Goal: Task Accomplishment & Management: Use online tool/utility

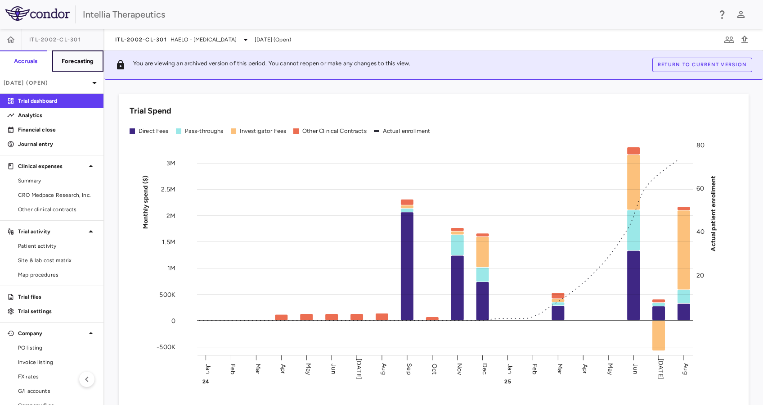
click at [79, 63] on h6 "Forecasting" at bounding box center [78, 61] width 32 height 8
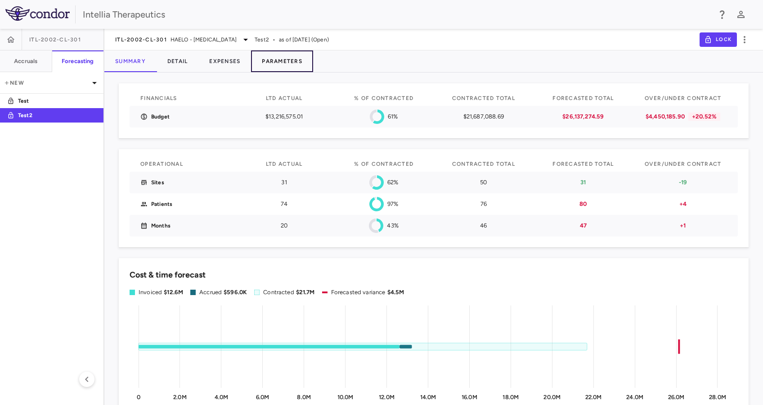
click at [285, 54] on button "Parameters" at bounding box center [282, 61] width 62 height 22
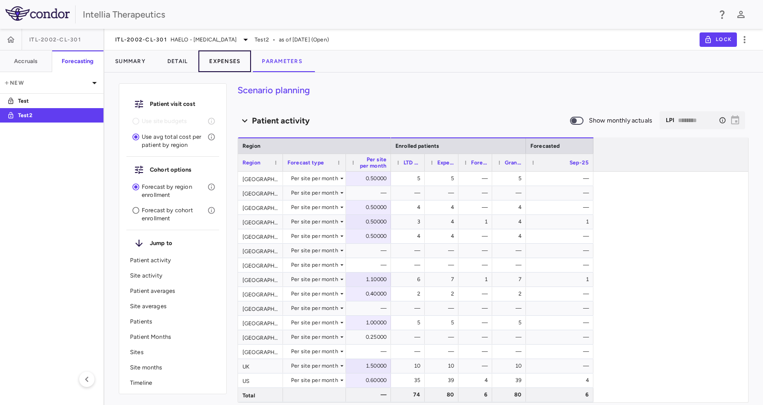
click at [224, 59] on button "Expenses" at bounding box center [224, 61] width 53 height 22
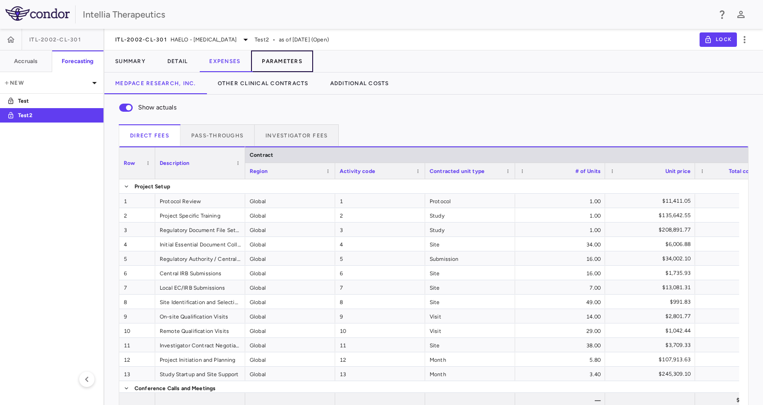
click at [295, 57] on button "Parameters" at bounding box center [282, 61] width 62 height 22
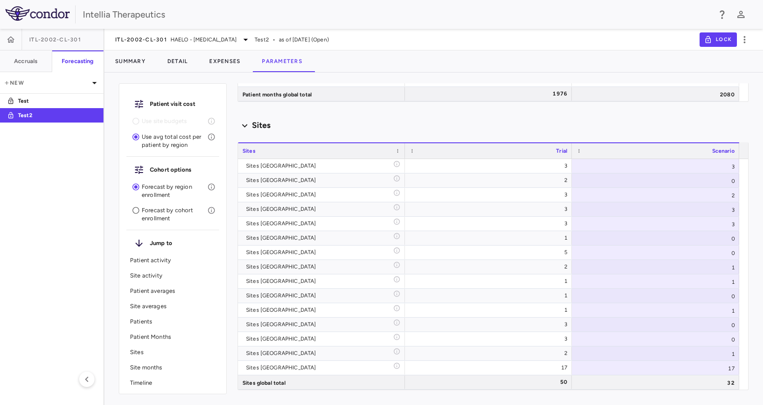
scroll to position [2654, 0]
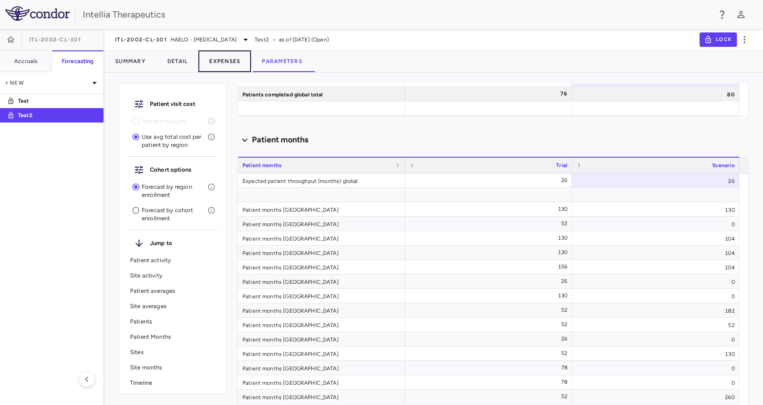
click at [231, 59] on button "Expenses" at bounding box center [224, 61] width 53 height 22
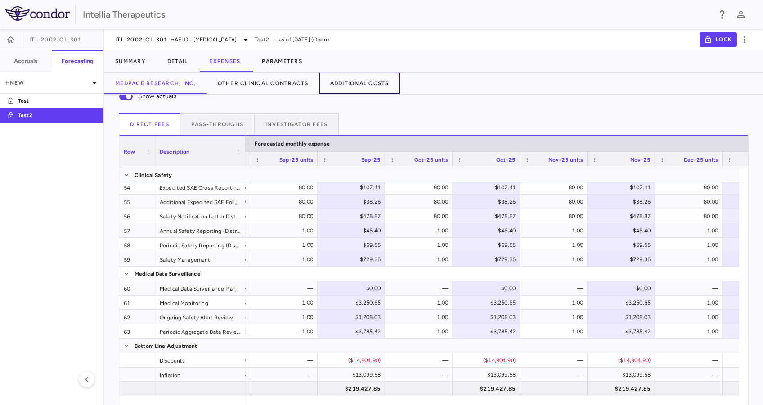
click at [378, 84] on button "Additional Costs" at bounding box center [360, 83] width 81 height 22
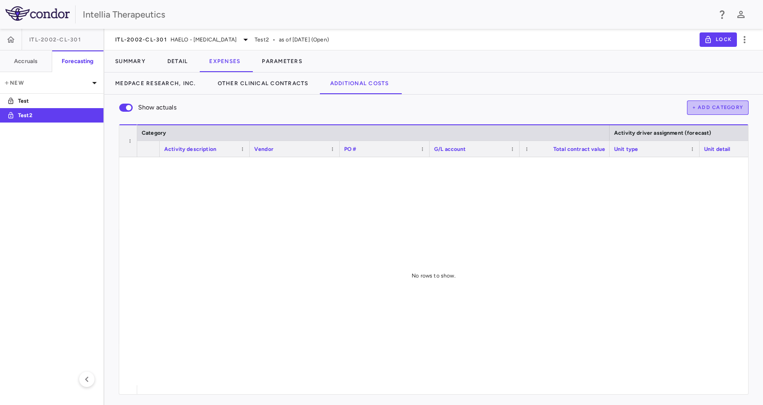
click at [728, 110] on button "+ Add Category" at bounding box center [718, 107] width 62 height 14
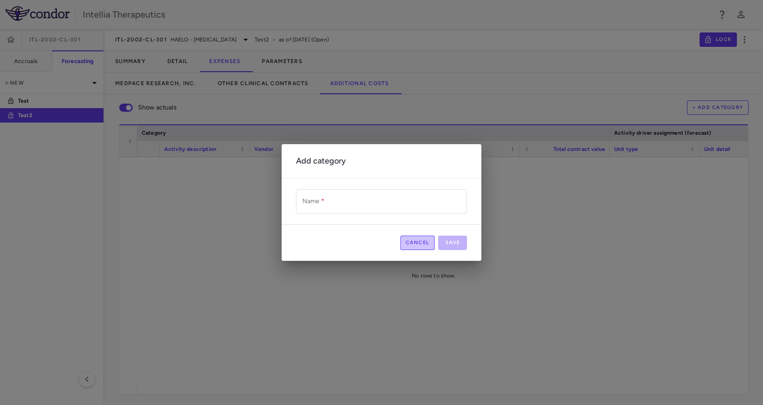
click at [406, 237] on button "Cancel" at bounding box center [418, 242] width 35 height 14
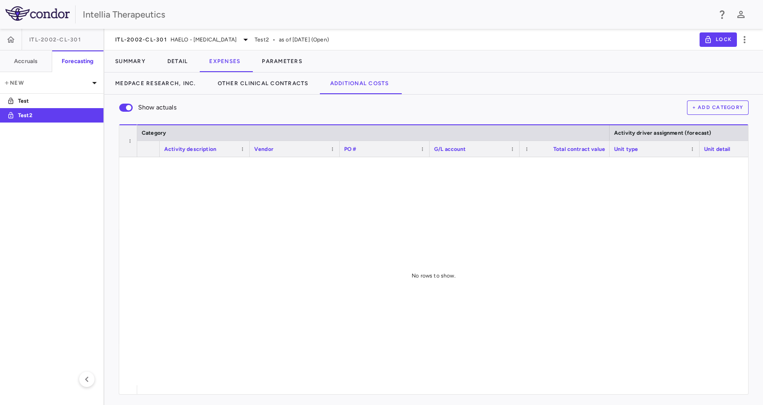
click at [716, 106] on button "+ Add Category" at bounding box center [718, 107] width 62 height 14
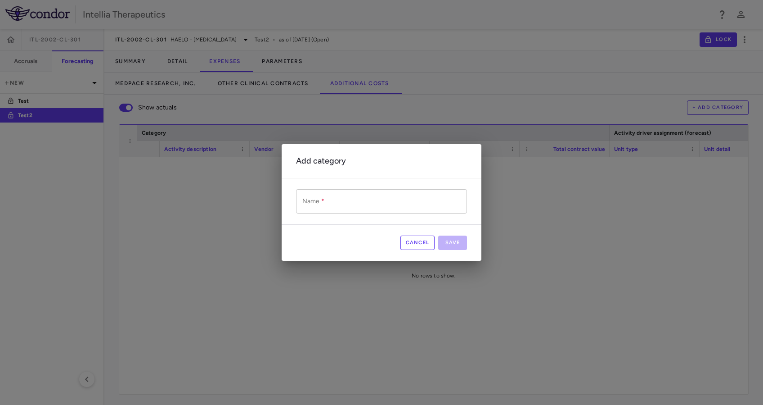
click at [344, 206] on input "Name   *" at bounding box center [381, 201] width 171 height 24
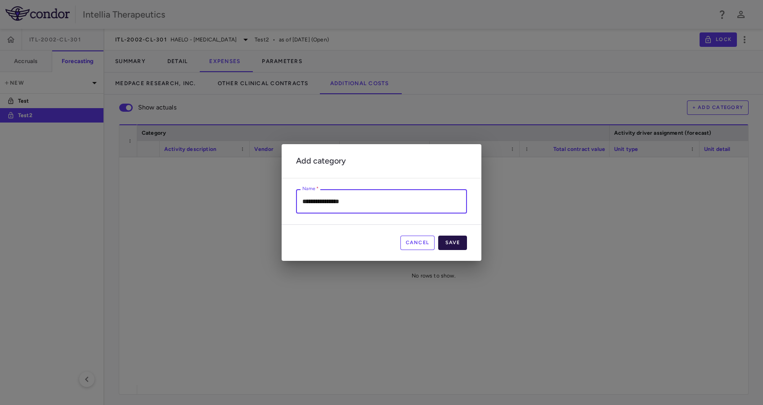
type input "**********"
click at [448, 236] on button "Save" at bounding box center [452, 242] width 29 height 14
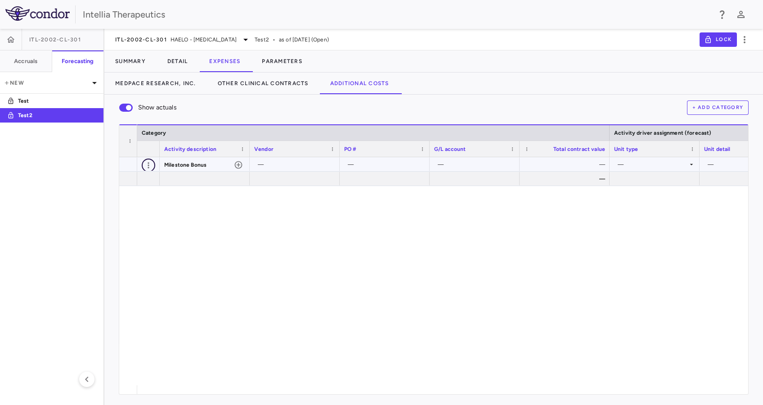
click at [146, 162] on icon "button" at bounding box center [148, 165] width 9 height 9
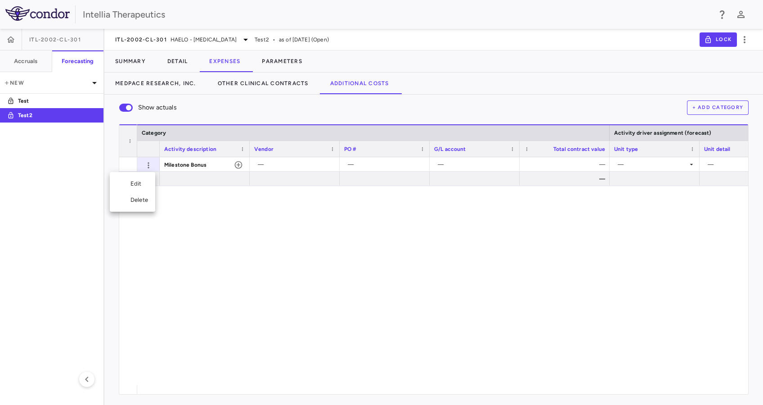
click at [141, 181] on div "Edit" at bounding box center [132, 184] width 45 height 16
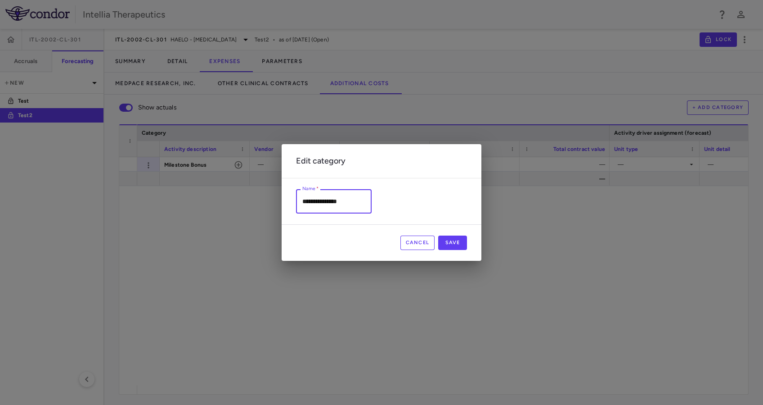
scroll to position [1, 0]
drag, startPoint x: 432, startPoint y: 243, endPoint x: 409, endPoint y: 243, distance: 23.4
click at [432, 243] on button "Cancel" at bounding box center [418, 242] width 35 height 14
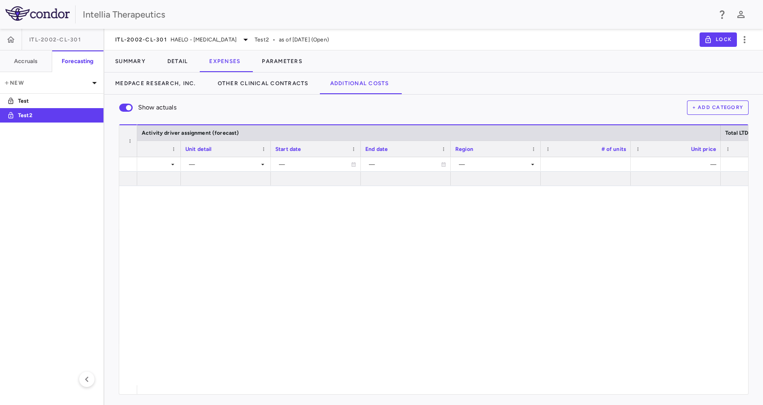
scroll to position [0, 0]
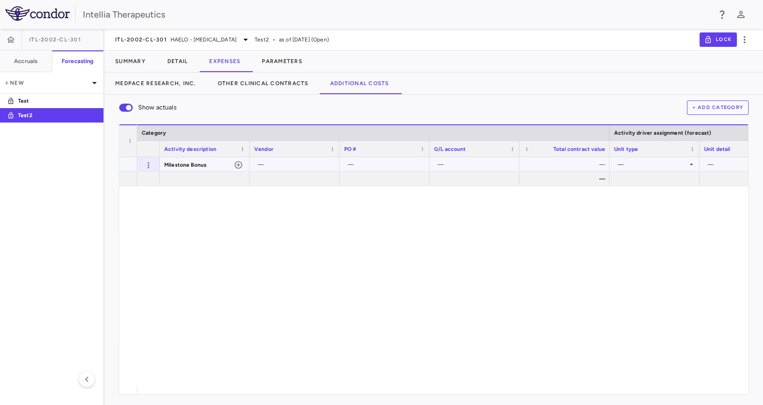
click at [267, 162] on div "—" at bounding box center [296, 164] width 77 height 14
click at [239, 165] on icon "button" at bounding box center [239, 165] width 8 height 8
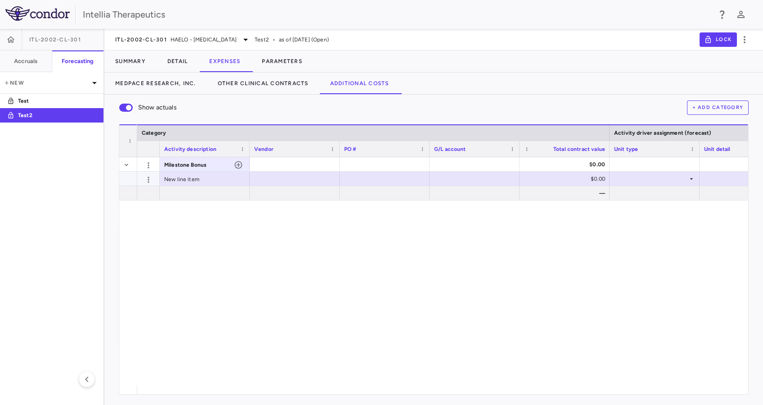
click at [205, 178] on div "New line item" at bounding box center [205, 178] width 90 height 14
click at [207, 179] on input "**********" at bounding box center [212, 179] width 76 height 15
type input "*"
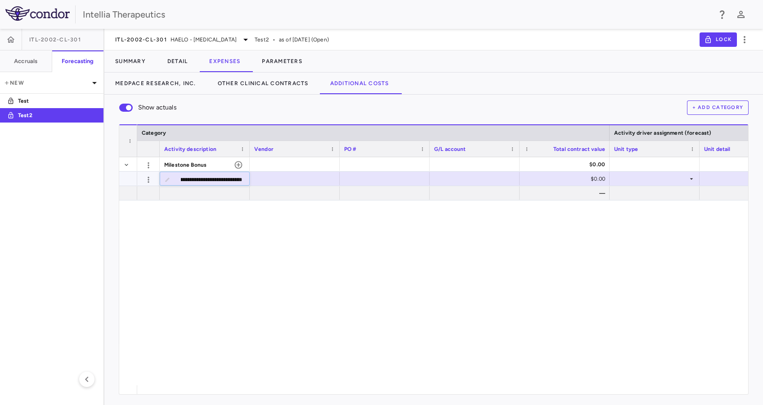
scroll to position [0, 20]
click at [201, 180] on input "**********" at bounding box center [212, 179] width 76 height 15
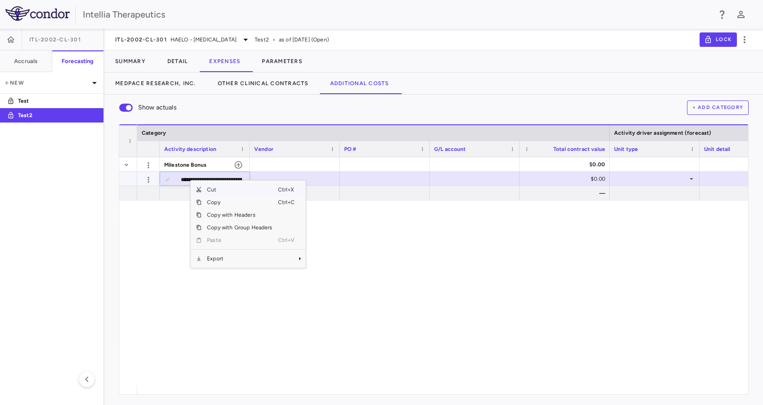
click at [186, 179] on input "**********" at bounding box center [212, 179] width 76 height 15
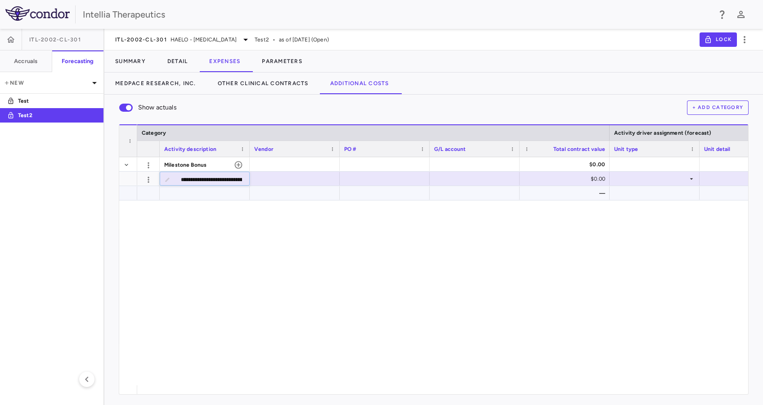
type input "**********"
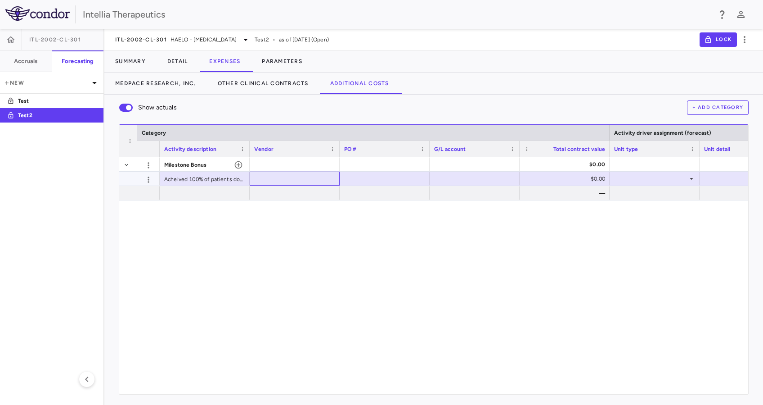
click at [309, 181] on div at bounding box center [294, 178] width 81 height 13
type input "*******"
click at [596, 179] on div "$0.00" at bounding box center [566, 178] width 77 height 14
drag, startPoint x: 590, startPoint y: 179, endPoint x: 598, endPoint y: 179, distance: 8.6
click at [598, 179] on input "*" at bounding box center [572, 179] width 76 height 15
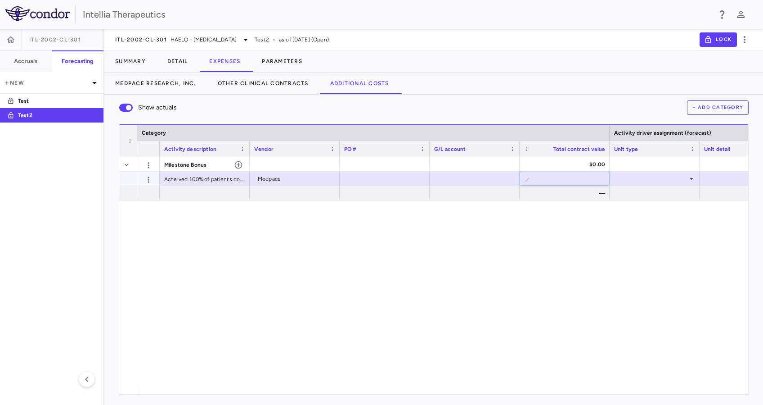
type input "******"
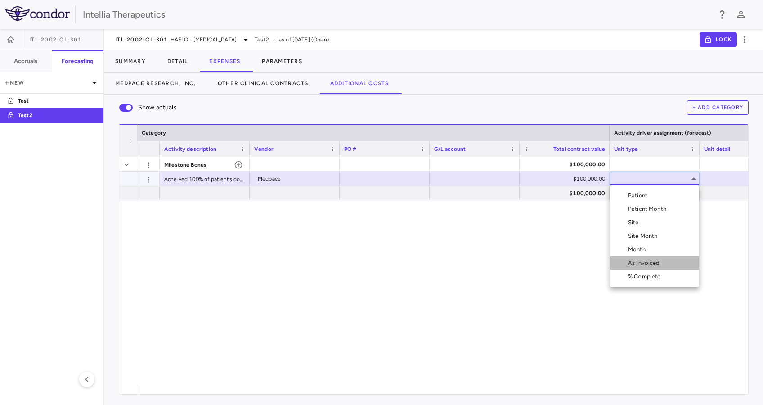
click at [651, 266] on div "As Invoiced" at bounding box center [646, 263] width 36 height 8
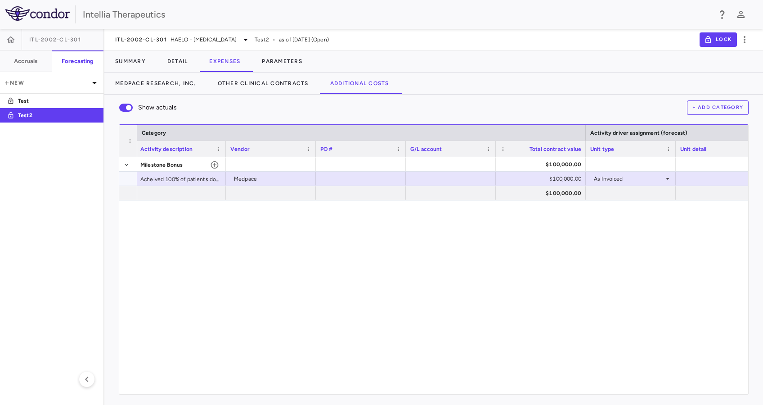
scroll to position [0, 59]
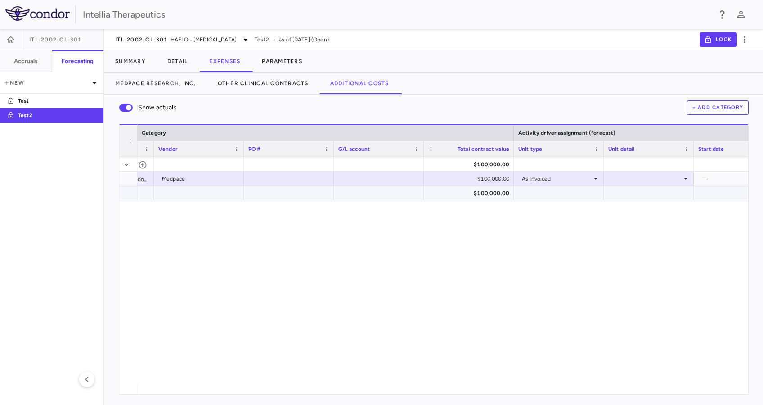
click at [688, 184] on div at bounding box center [649, 178] width 81 height 13
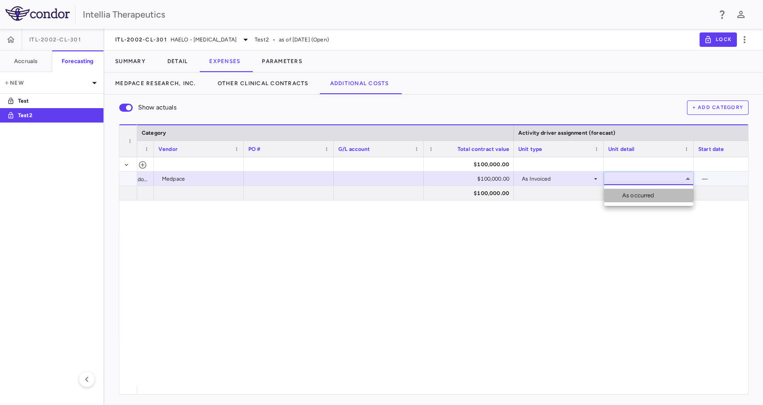
click at [676, 194] on li "As occurred" at bounding box center [648, 196] width 89 height 14
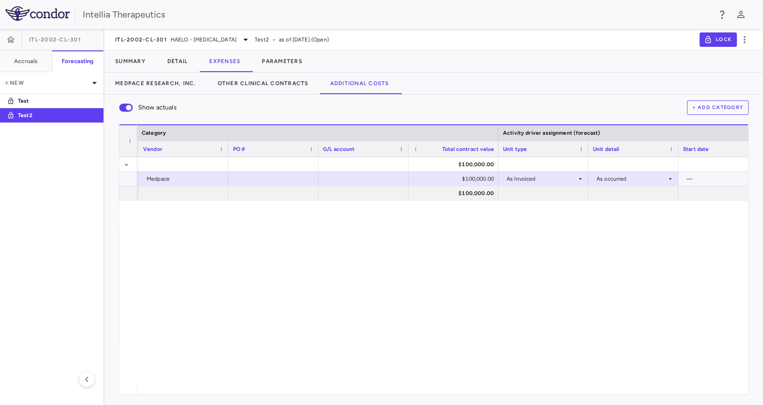
scroll to position [0, 124]
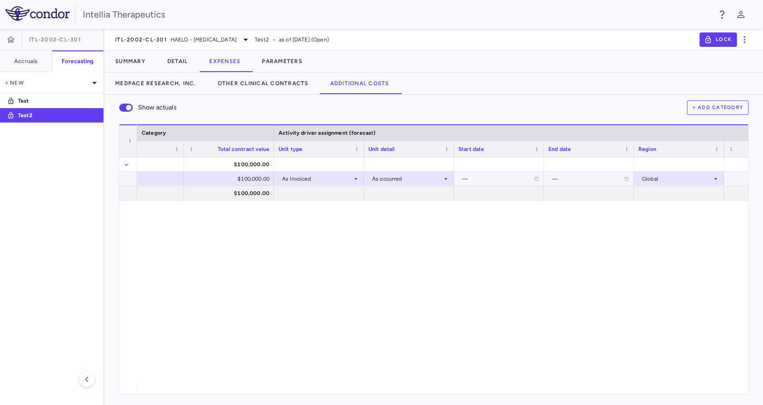
click at [540, 180] on div "—" at bounding box center [499, 178] width 90 height 14
click at [535, 180] on icon at bounding box center [536, 178] width 5 height 5
click at [463, 168] on div at bounding box center [499, 164] width 81 height 13
click at [465, 176] on div "—" at bounding box center [498, 178] width 72 height 14
click at [464, 180] on div "—" at bounding box center [498, 178] width 72 height 14
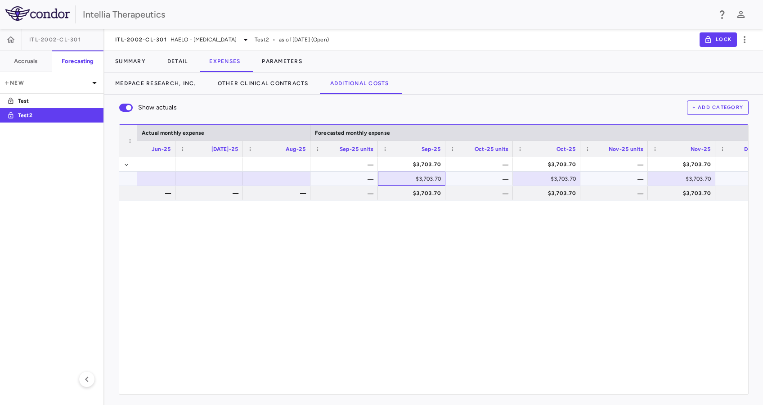
click at [437, 182] on div "$3,703.70" at bounding box center [413, 178] width 55 height 14
click at [419, 183] on input "**********" at bounding box center [418, 179] width 53 height 15
type input "******"
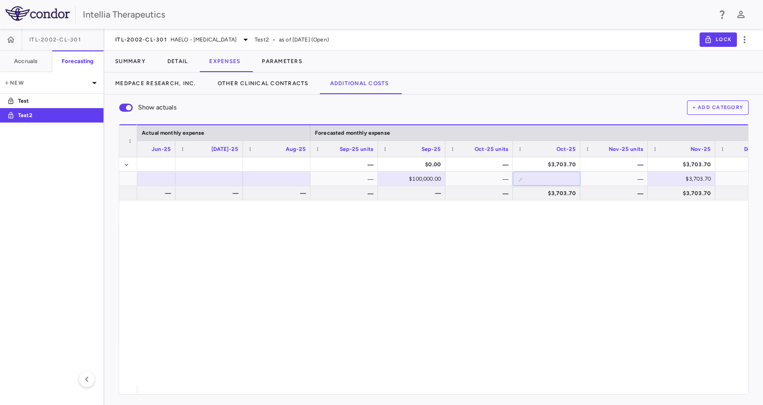
click at [529, 219] on div "**********" at bounding box center [442, 271] width 611 height 228
click at [554, 178] on input "**********" at bounding box center [553, 179] width 53 height 15
type input "*"
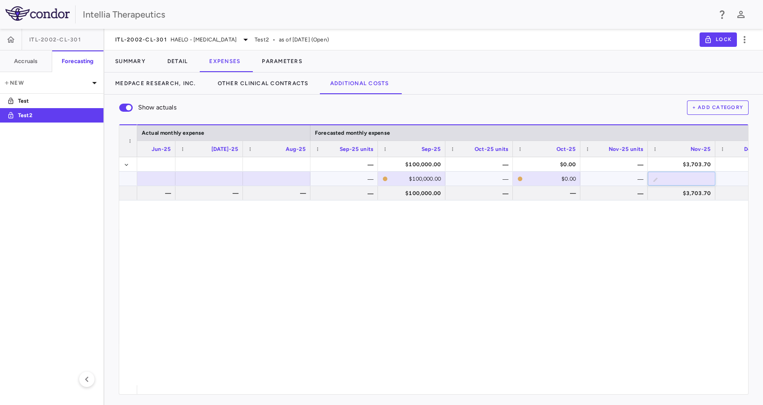
click at [676, 180] on input "**********" at bounding box center [688, 179] width 53 height 15
click at [683, 181] on input "**********" at bounding box center [688, 179] width 53 height 15
type input "*"
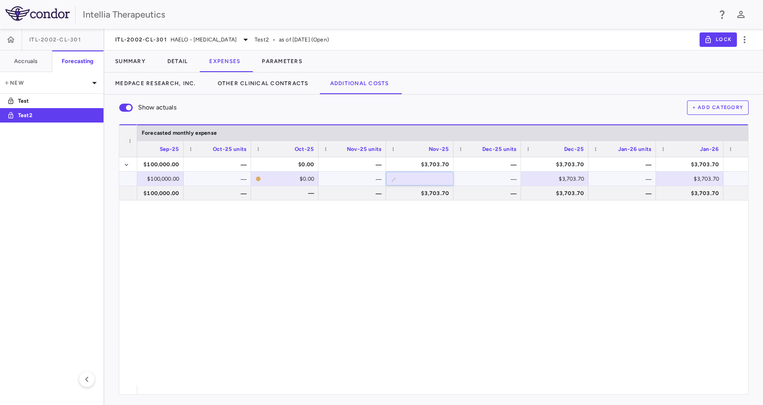
click at [576, 176] on div "$3,703.70" at bounding box center [556, 178] width 55 height 14
click at [570, 177] on input "**********" at bounding box center [561, 179] width 53 height 15
type input "*"
click at [695, 175] on div "$3,703.70" at bounding box center [691, 178] width 55 height 14
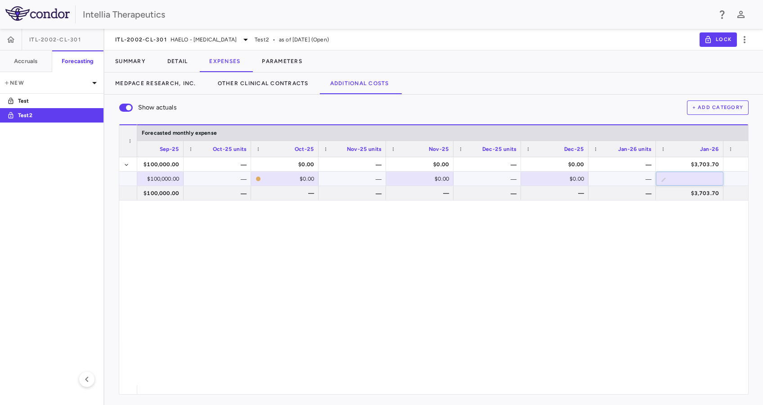
click at [702, 180] on input "**********" at bounding box center [696, 179] width 53 height 15
type input "*"
click at [581, 359] on div "— $100,000.00 — $0.00 — $0.00 — $3,703.70 — $3,703.70 — $3,703.70 — — $100,000.…" at bounding box center [442, 271] width 611 height 228
click at [547, 182] on div "$3,703.70" at bounding box center [556, 178] width 55 height 14
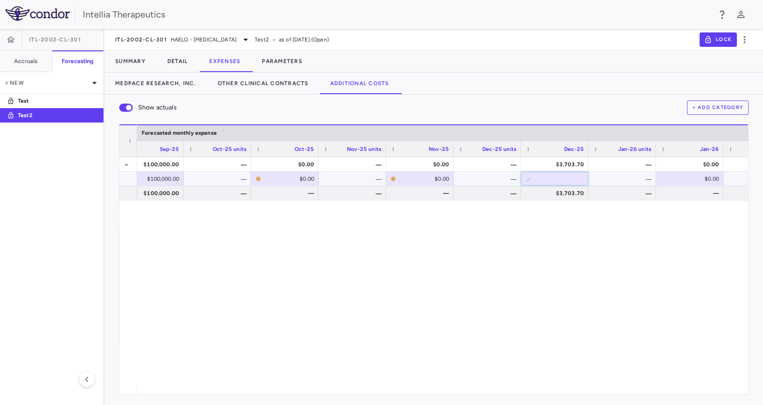
click at [562, 181] on input "**********" at bounding box center [561, 179] width 53 height 15
type input "*"
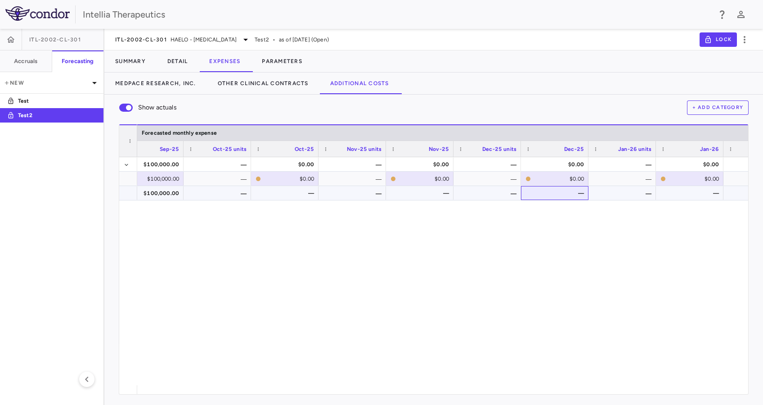
click at [561, 192] on div "—" at bounding box center [556, 193] width 55 height 14
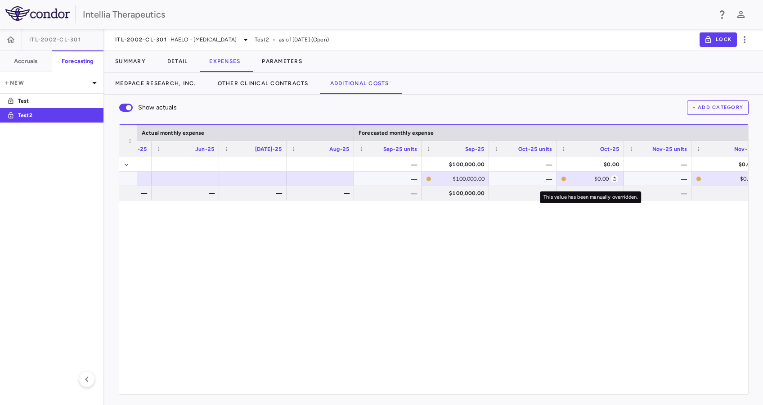
click at [614, 175] on button "This value has been manually overridden." at bounding box center [615, 179] width 8 height 8
click at [599, 178] on div "$0.00" at bounding box center [589, 178] width 39 height 14
click at [599, 178] on input "*" at bounding box center [597, 179] width 53 height 15
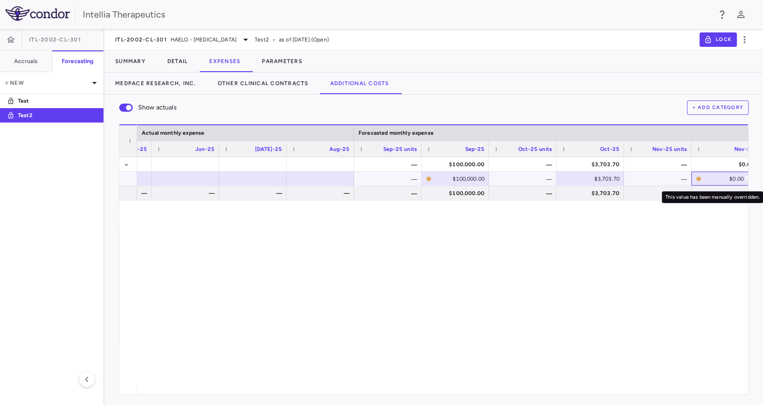
click at [723, 180] on div "$0.00" at bounding box center [724, 178] width 39 height 14
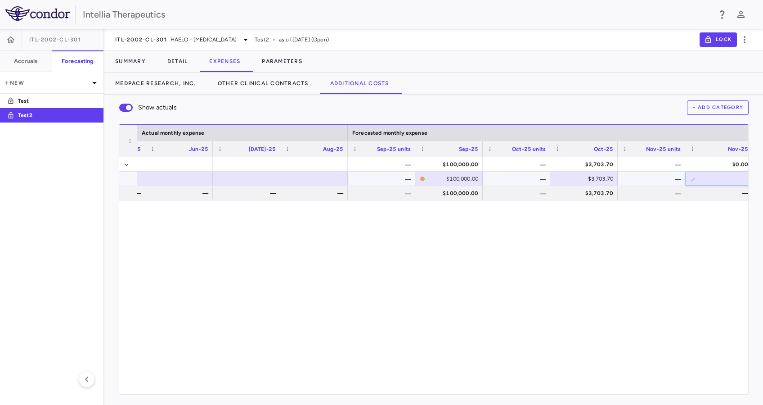
click at [712, 180] on input "*" at bounding box center [725, 179] width 53 height 15
click at [695, 223] on div "— $100,000.00 — $3,703.70 — $0.00 — $0.00 — — — — — $100,000.00 — $3,703.70 — —…" at bounding box center [442, 271] width 611 height 228
click at [716, 180] on input "*" at bounding box center [725, 179] width 53 height 15
click at [700, 218] on div "— $100,000.00 — $3,703.70 — $0.00 — $0.00 — — — — — $100,000.00 — $3,703.70 — —…" at bounding box center [442, 271] width 611 height 228
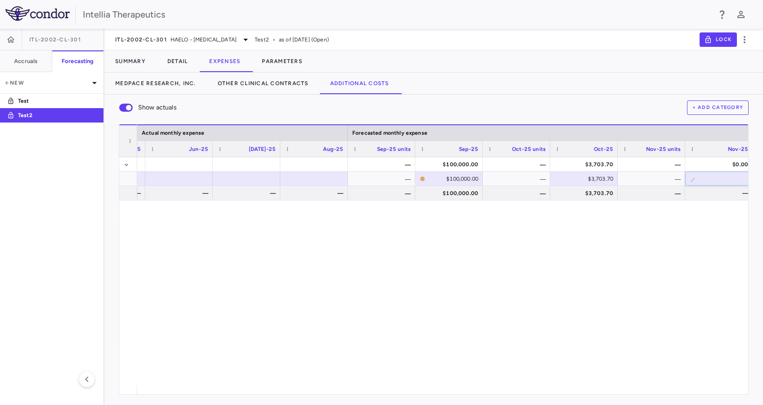
click at [677, 256] on div "— $100,000.00 — $3,703.70 — $0.00 — $0.00 — — — — — $100,000.00 — $3,703.70 — —…" at bounding box center [442, 271] width 611 height 228
click at [599, 182] on div "$3,703.70" at bounding box center [586, 178] width 55 height 14
click at [709, 175] on div "$0.00" at bounding box center [718, 178] width 39 height 14
click at [586, 176] on div "$3,703.70" at bounding box center [586, 178] width 55 height 14
type input "*"
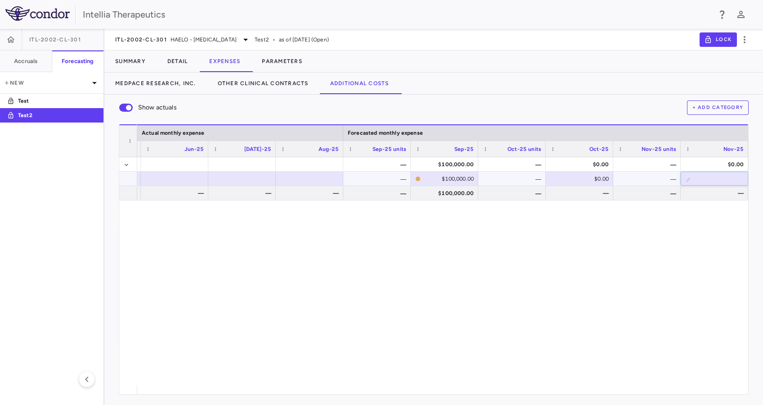
click at [577, 176] on div "$0.00" at bounding box center [581, 178] width 55 height 14
click at [562, 176] on input "**********" at bounding box center [586, 179] width 53 height 15
type input "*"
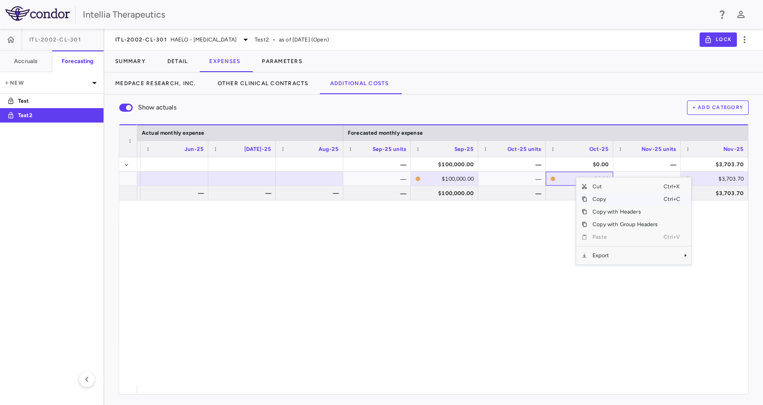
click at [623, 199] on span "Copy" at bounding box center [625, 199] width 76 height 13
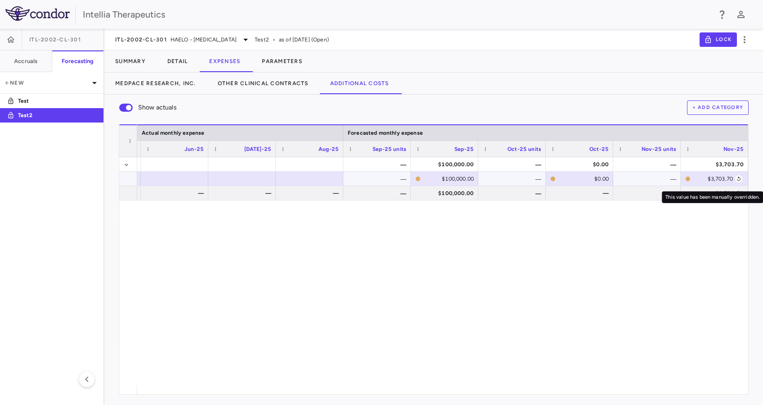
click at [712, 179] on div "$3,703.70" at bounding box center [713, 178] width 39 height 14
click at [720, 182] on input "*******" at bounding box center [721, 179] width 53 height 15
type input "*******"
drag, startPoint x: 404, startPoint y: 307, endPoint x: 437, endPoint y: 289, distance: 38.0
click at [404, 307] on div "— $100,000.00 — $0.00 — $3,703.70 — $0.00 — — — — — $100,000.00 — — — $3,703.70…" at bounding box center [442, 271] width 611 height 228
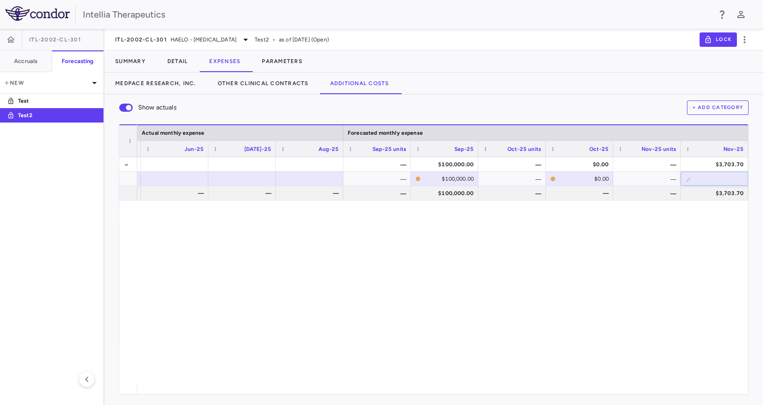
click at [627, 239] on div "— $100,000.00 — $0.00 — $3,703.70 — $0.00 — — — — — $100,000.00 — — — $3,703.70…" at bounding box center [442, 271] width 611 height 228
click at [672, 248] on div "— $100,000.00 — $0.00 — $3,703.70 — $0.00 — — — — — $100,000.00 — — — $3,703.70…" at bounding box center [442, 271] width 611 height 228
click at [693, 177] on div "​ *******" at bounding box center [714, 179] width 67 height 15
click at [693, 178] on div "$3,703.70" at bounding box center [714, 178] width 59 height 13
click at [716, 178] on div "$3,703.70" at bounding box center [713, 178] width 39 height 14
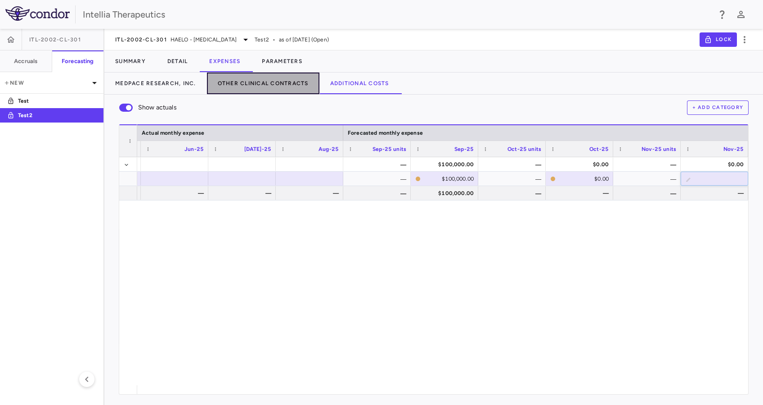
click at [238, 84] on button "Other Clinical Contracts" at bounding box center [263, 83] width 113 height 22
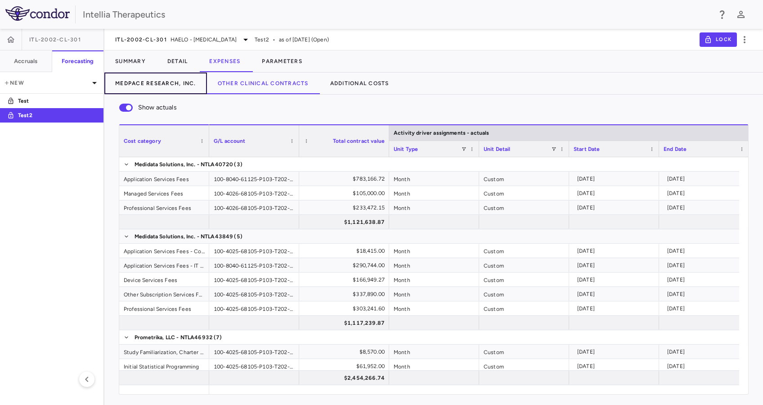
click at [183, 86] on button "Medpace Research, Inc." at bounding box center [155, 83] width 103 height 22
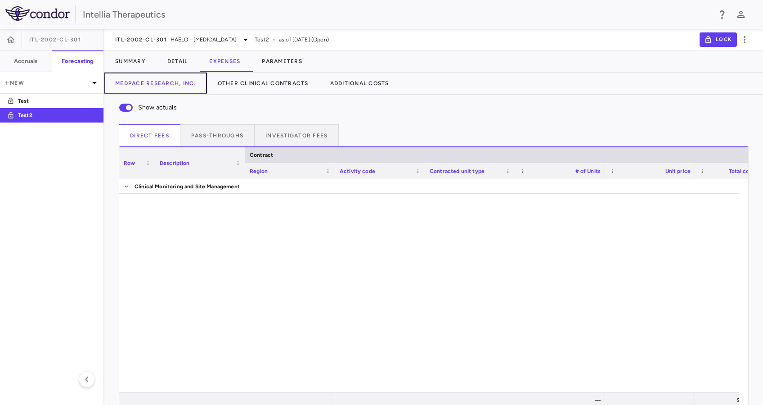
scroll to position [823, 0]
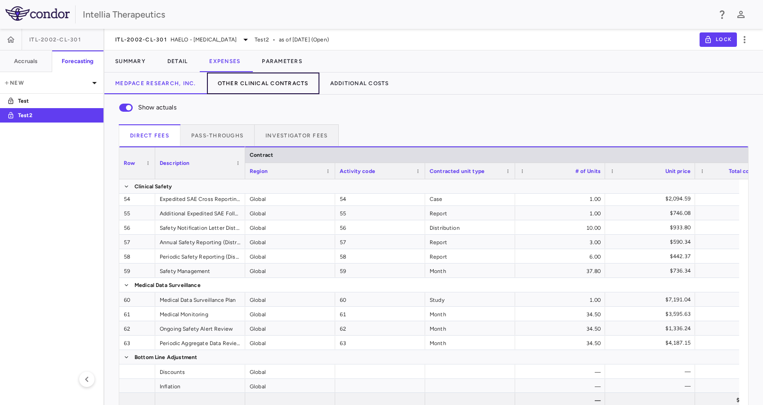
click at [260, 83] on button "Other Clinical Contracts" at bounding box center [263, 83] width 113 height 22
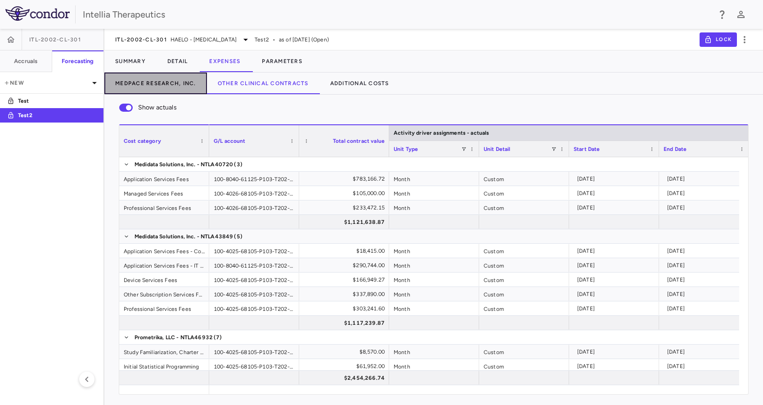
click at [181, 77] on button "Medpace Research, Inc." at bounding box center [155, 83] width 103 height 22
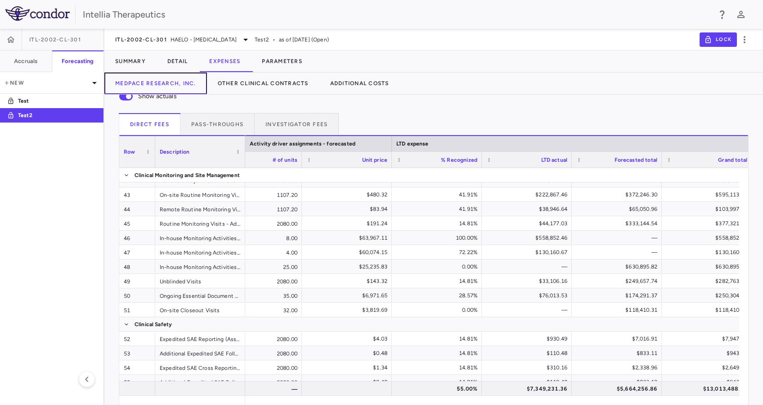
scroll to position [0, 1482]
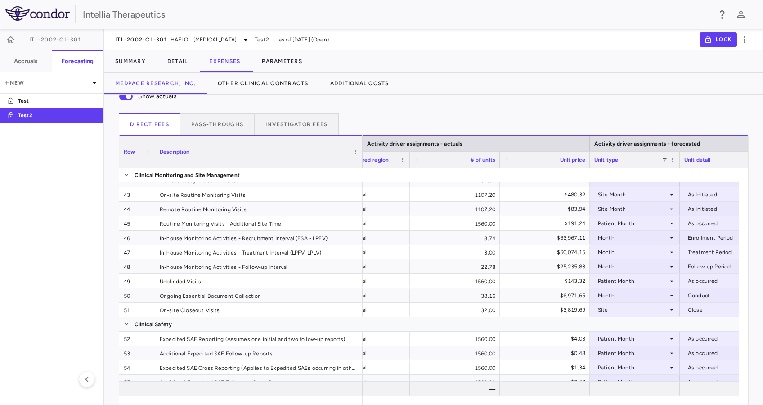
drag, startPoint x: 244, startPoint y: 161, endPoint x: 361, endPoint y: 171, distance: 117.9
click at [361, 171] on div "Row Description Activity driver assignments - actuals Activity driver assignmen…" at bounding box center [433, 270] width 629 height 270
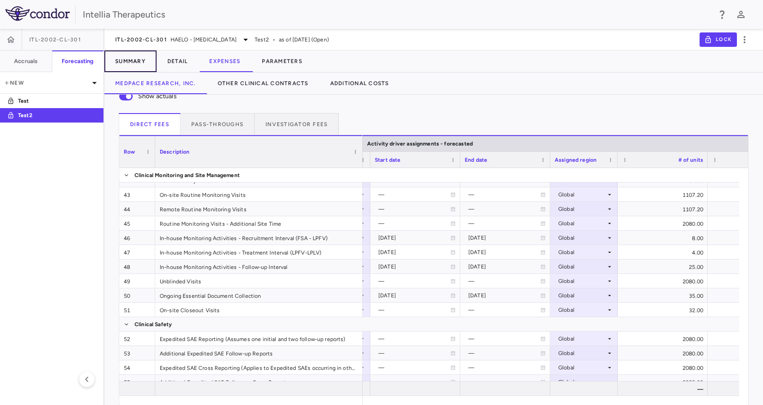
click at [144, 55] on button "Summary" at bounding box center [130, 61] width 52 height 22
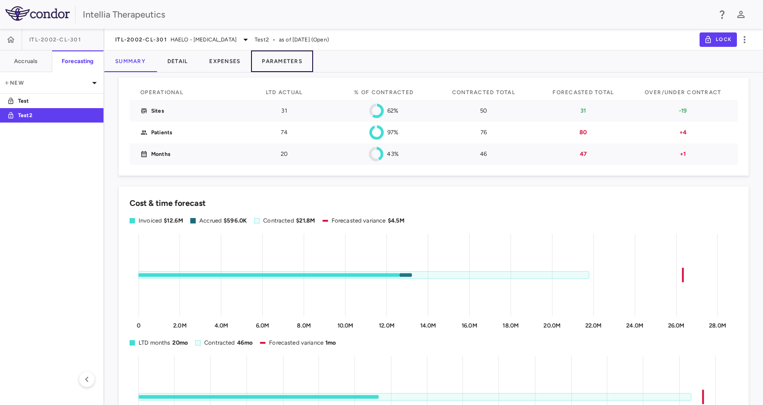
click at [308, 59] on button "Parameters" at bounding box center [282, 61] width 62 height 22
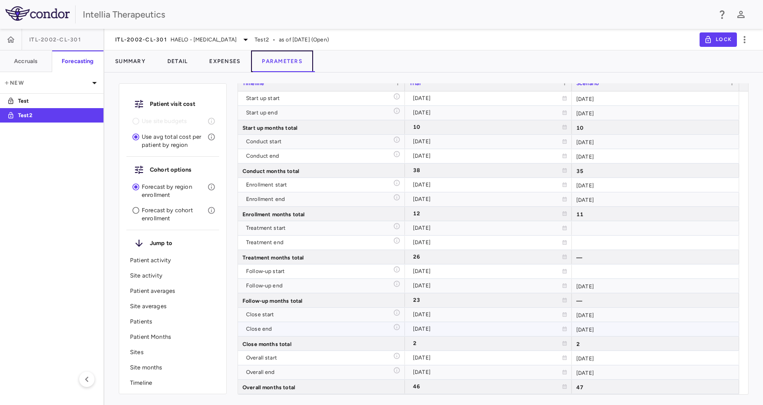
scroll to position [3313, 0]
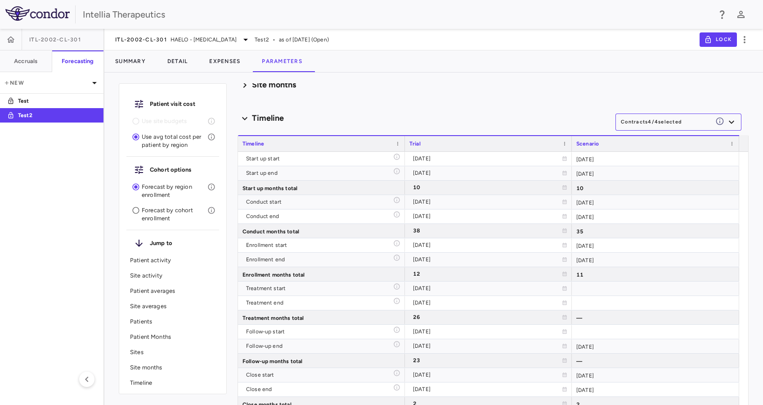
drag, startPoint x: 151, startPoint y: 335, endPoint x: 152, endPoint y: 329, distance: 6.4
click at [152, 329] on div "Patient Months" at bounding box center [172, 336] width 93 height 15
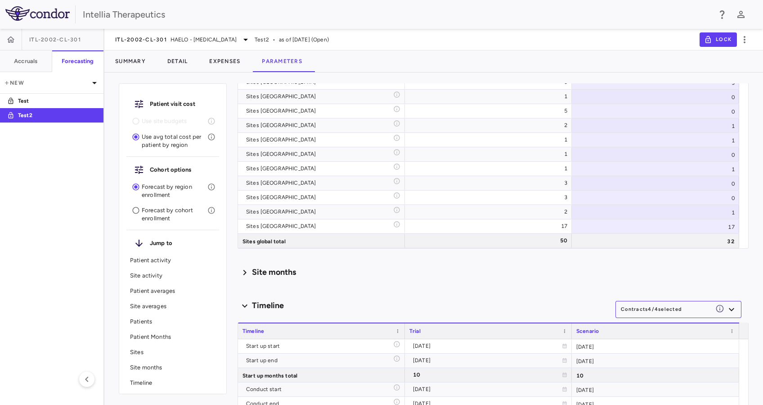
click at [161, 294] on div "Patient averages" at bounding box center [172, 290] width 93 height 15
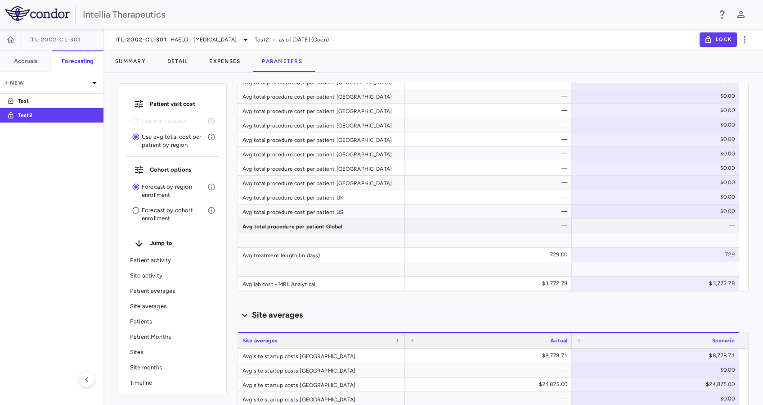
scroll to position [1001, 0]
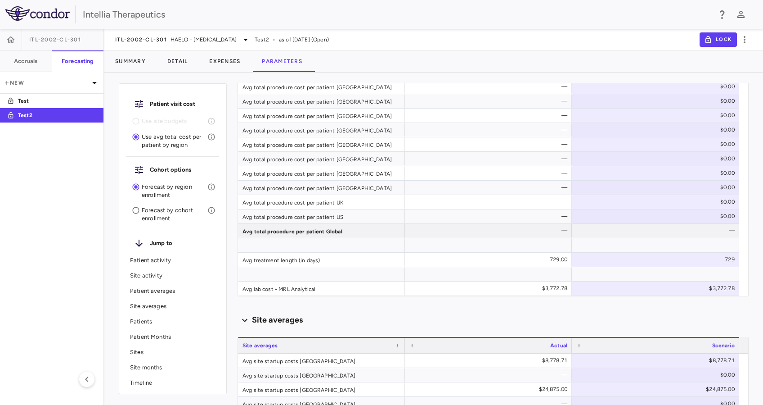
click at [173, 336] on p "Patient Months" at bounding box center [173, 337] width 86 height 8
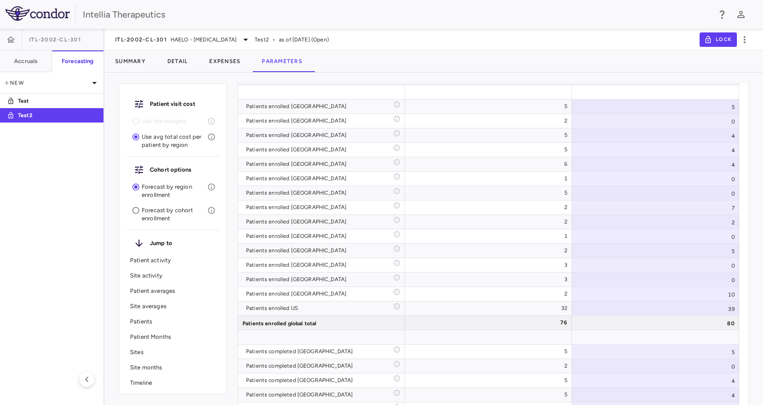
scroll to position [3261, 0]
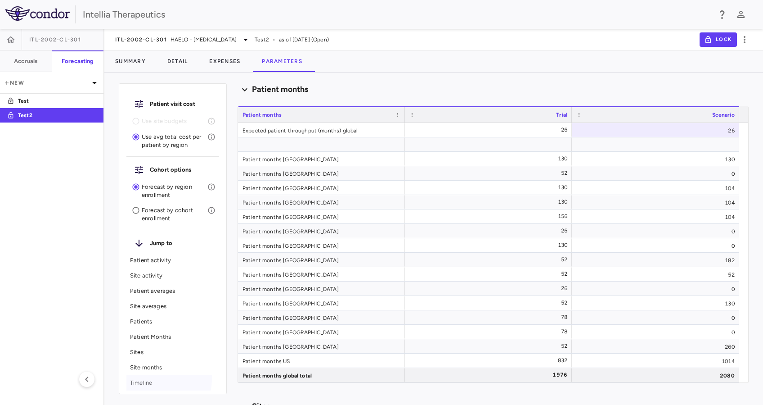
click at [151, 379] on p "Timeline" at bounding box center [173, 383] width 86 height 8
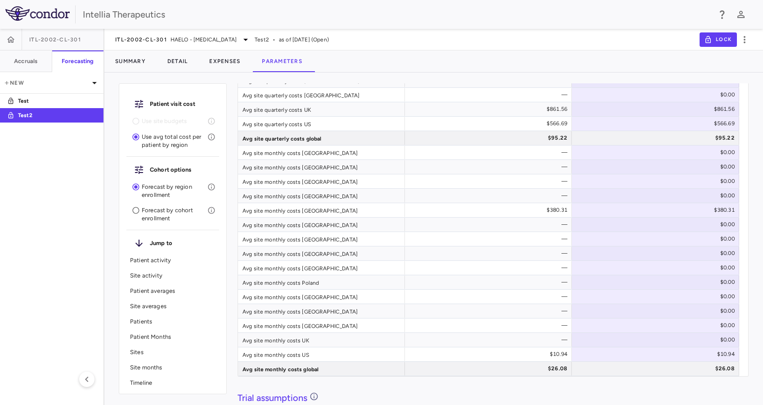
scroll to position [1771, 0]
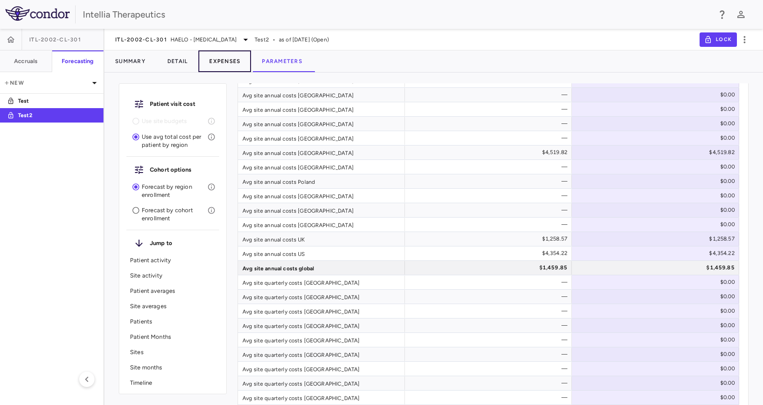
click at [234, 61] on button "Expenses" at bounding box center [224, 61] width 53 height 22
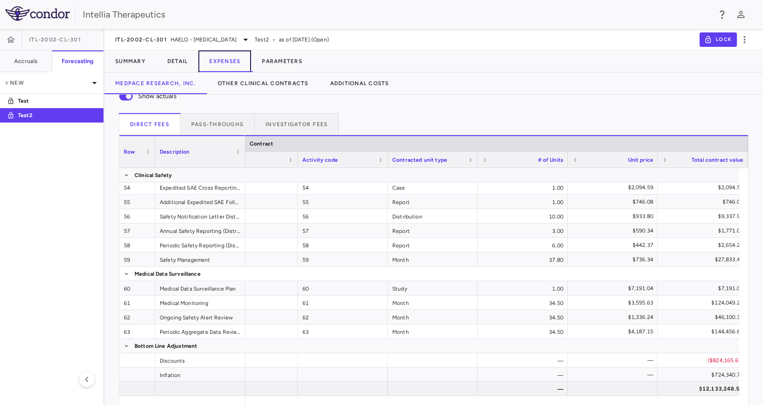
scroll to position [0, 60]
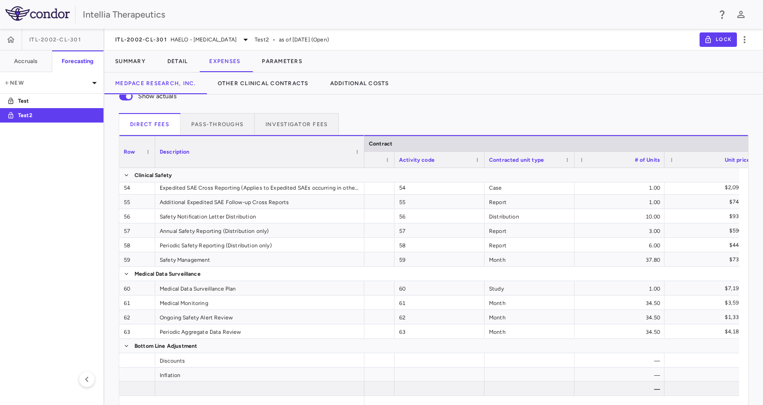
drag, startPoint x: 244, startPoint y: 144, endPoint x: 363, endPoint y: 143, distance: 118.8
click at [363, 143] on div at bounding box center [364, 152] width 4 height 32
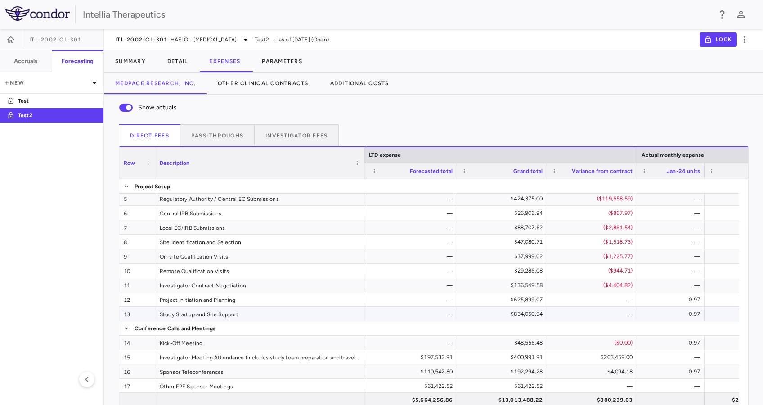
scroll to position [120, 0]
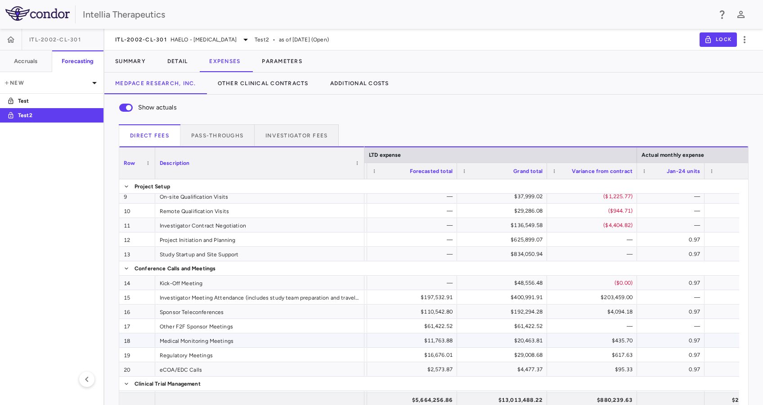
click at [252, 343] on div "Medical Monitoring Meetings" at bounding box center [259, 340] width 209 height 14
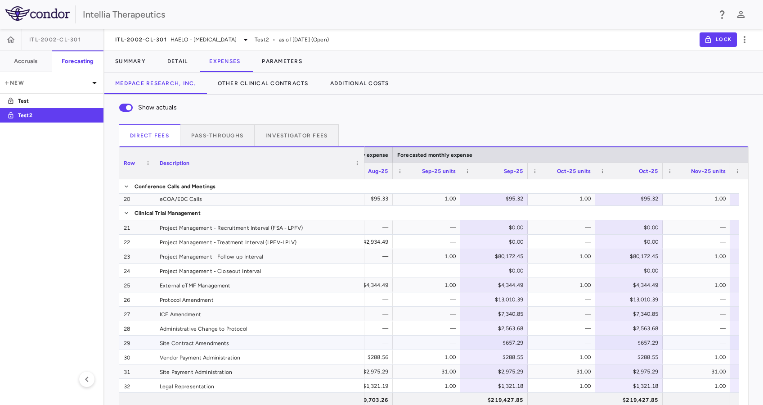
scroll to position [300, 0]
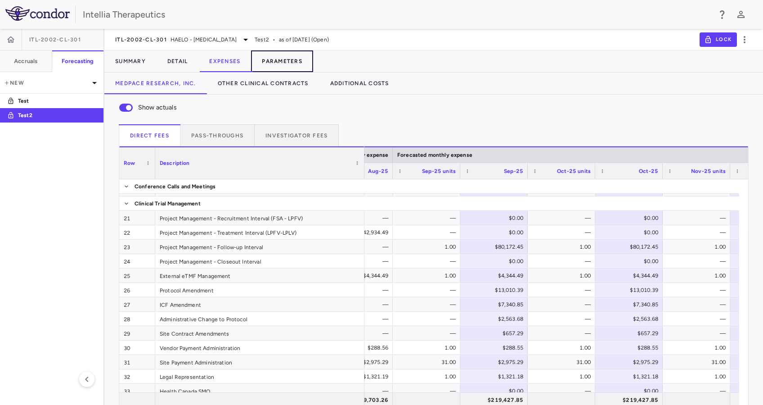
click at [304, 63] on button "Parameters" at bounding box center [282, 61] width 62 height 22
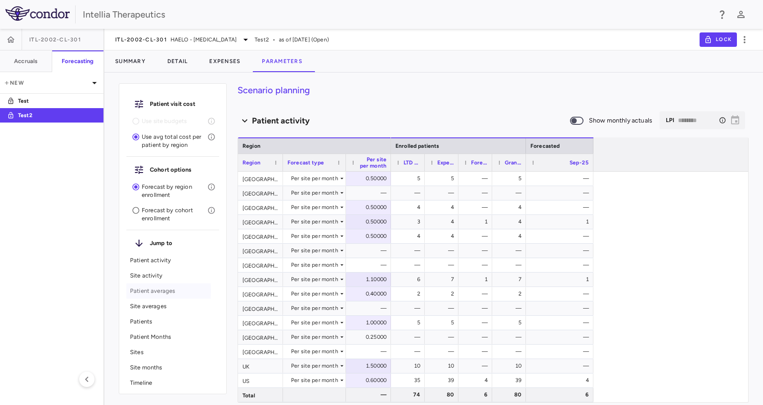
click at [132, 290] on p "Patient averages" at bounding box center [173, 291] width 86 height 8
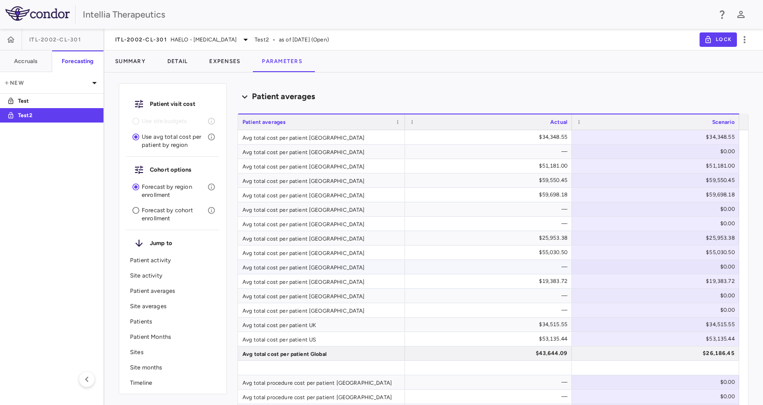
scroll to position [641, 0]
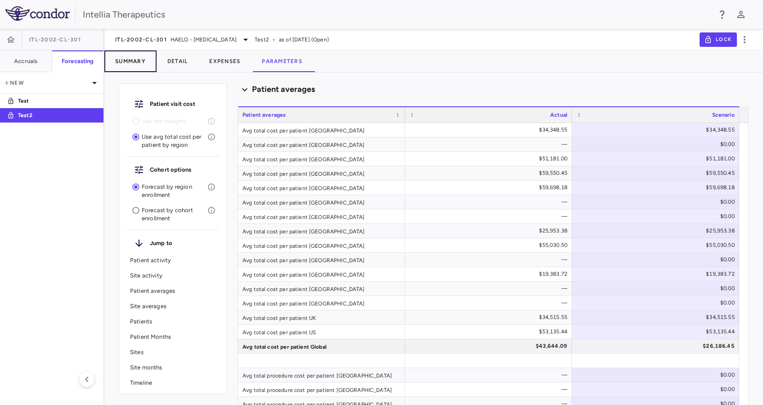
click at [131, 60] on button "Summary" at bounding box center [130, 61] width 52 height 22
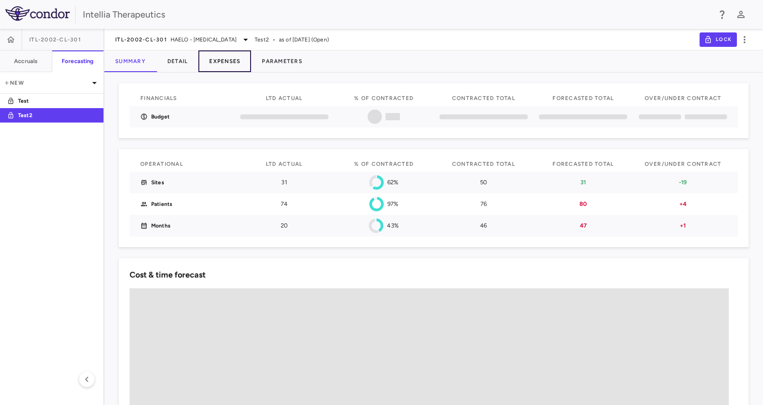
click at [203, 62] on button "Expenses" at bounding box center [224, 61] width 53 height 22
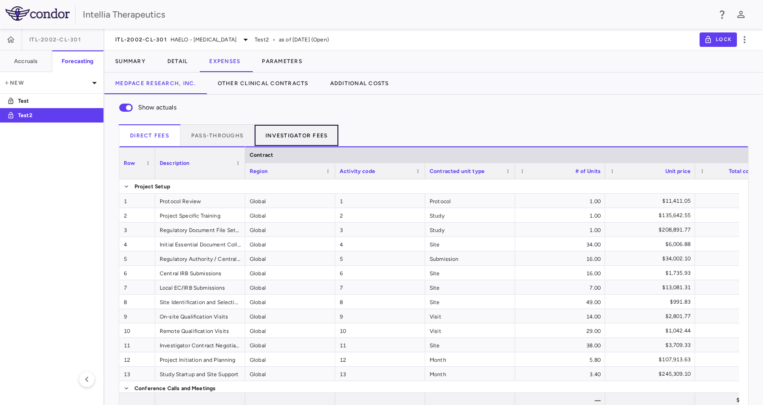
click at [273, 129] on button "Investigator Fees" at bounding box center [297, 135] width 84 height 22
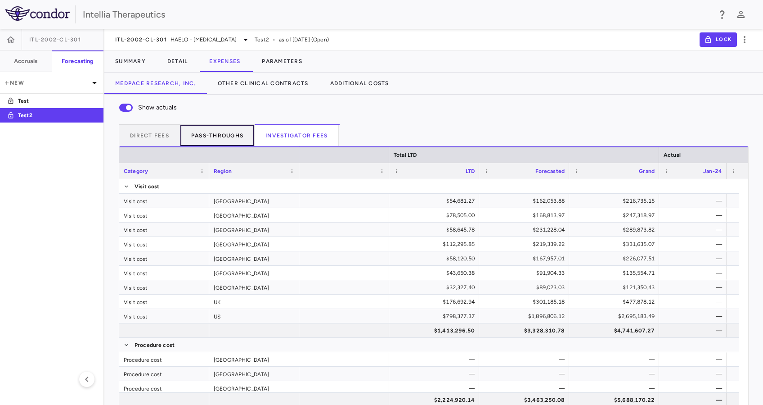
click at [228, 137] on button "Pass-throughs" at bounding box center [217, 135] width 74 height 22
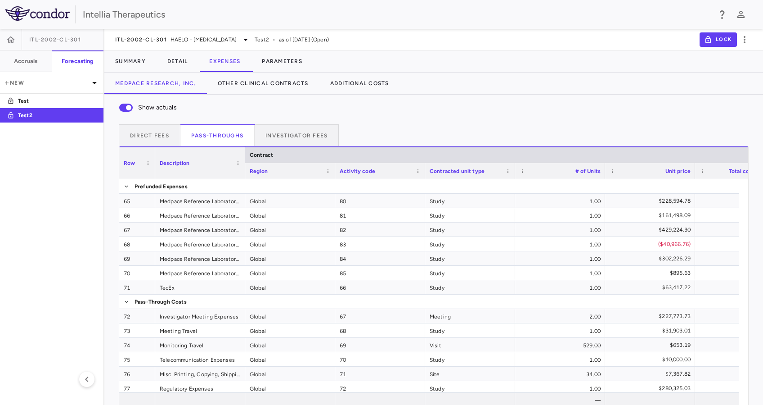
click at [290, 122] on div "Show actuals Direct Fees Pass-throughs Investigator Fees Service Category Drag …" at bounding box center [433, 256] width 659 height 322
click at [294, 133] on button "Investigator Fees" at bounding box center [297, 135] width 84 height 22
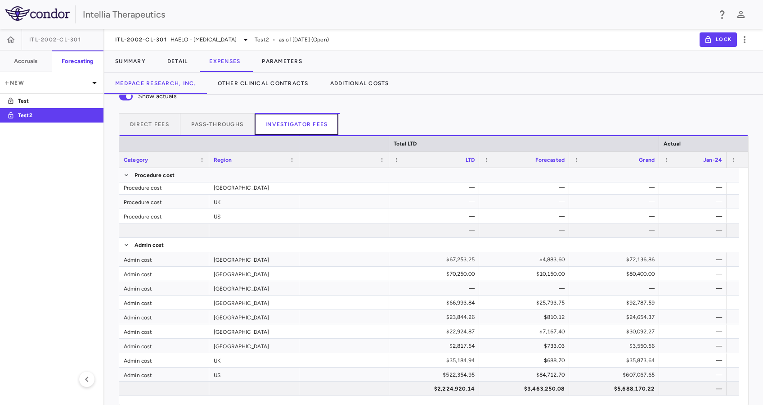
scroll to position [0, 526]
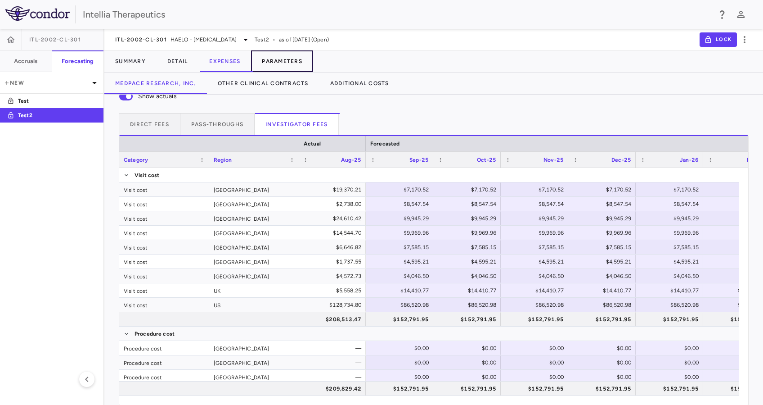
click at [290, 60] on button "Parameters" at bounding box center [282, 61] width 62 height 22
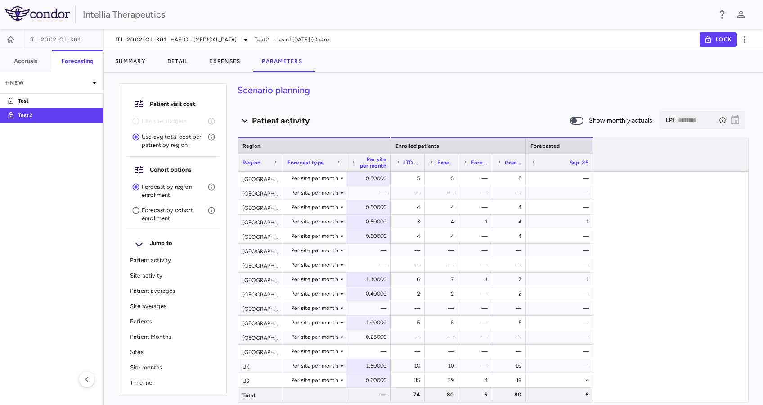
click at [166, 293] on p "Patient averages" at bounding box center [173, 291] width 86 height 8
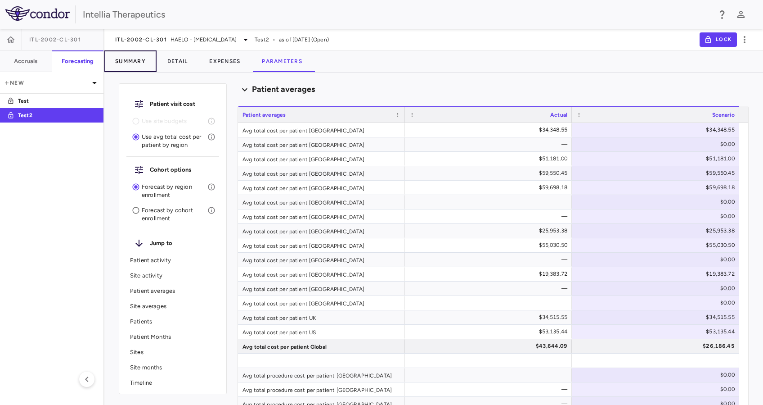
click at [147, 64] on button "Summary" at bounding box center [130, 61] width 52 height 22
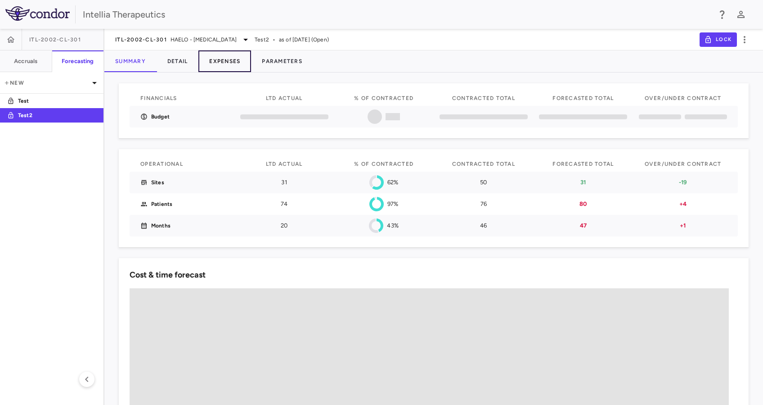
click at [240, 65] on button "Expenses" at bounding box center [224, 61] width 53 height 22
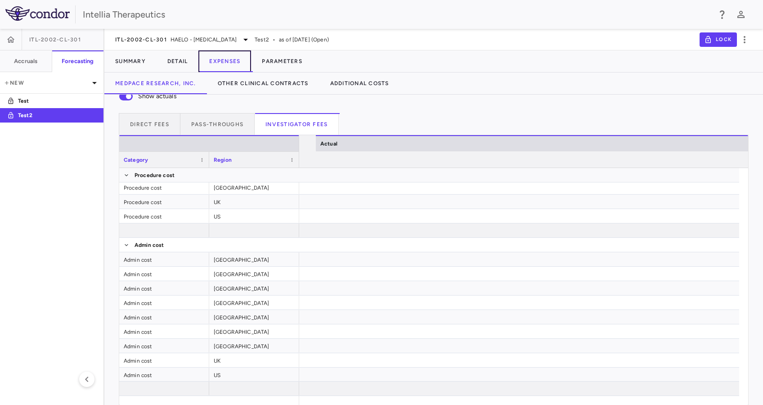
scroll to position [0, 1521]
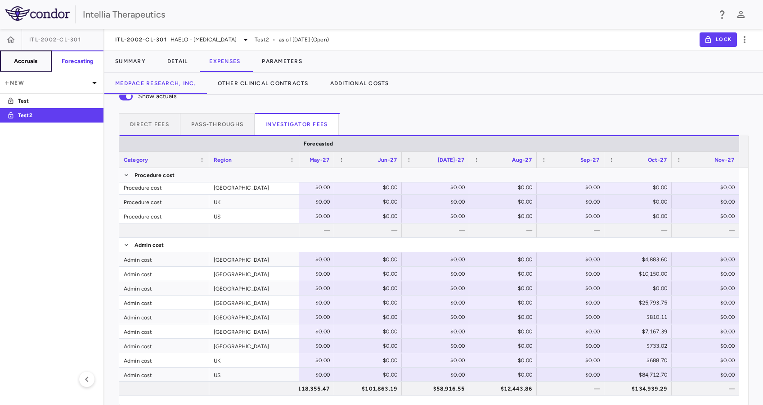
click at [29, 63] on h6 "Accruals" at bounding box center [25, 61] width 23 height 8
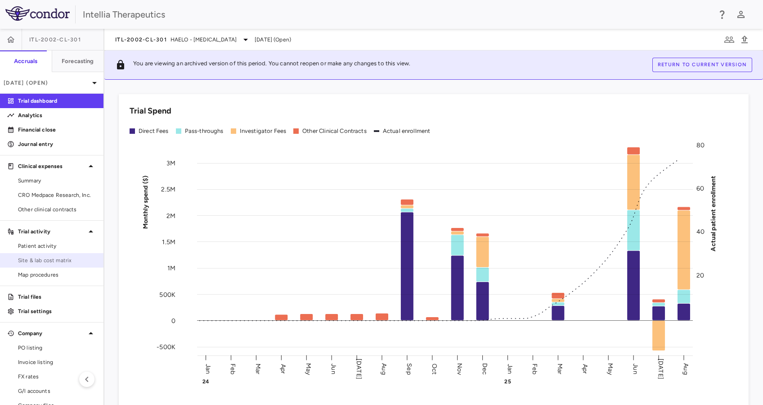
click at [82, 259] on span "Site & lab cost matrix" at bounding box center [57, 260] width 78 height 8
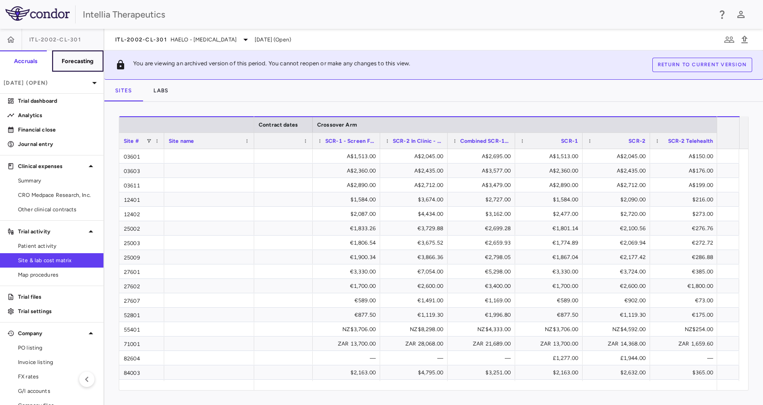
click at [63, 62] on h6 "Forecasting" at bounding box center [78, 61] width 32 height 8
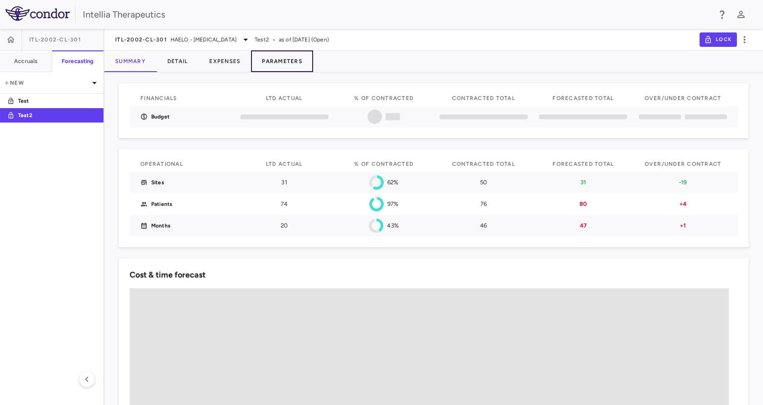
click at [267, 61] on button "Parameters" at bounding box center [282, 61] width 62 height 22
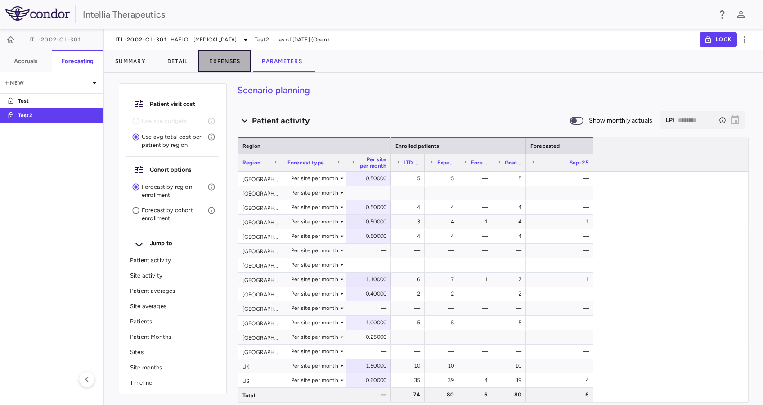
click at [210, 60] on button "Expenses" at bounding box center [224, 61] width 53 height 22
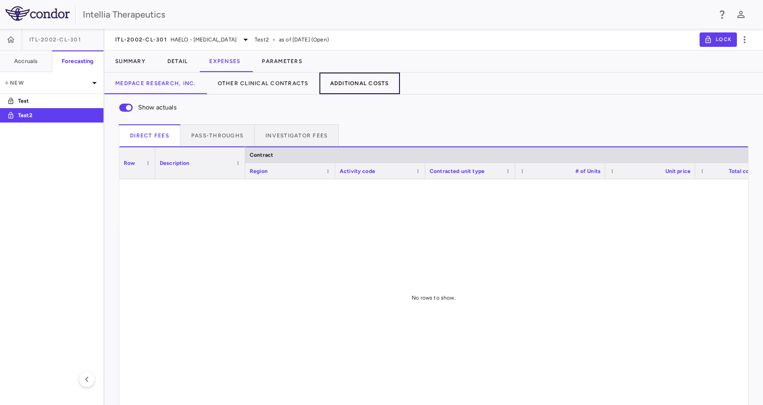
click at [370, 84] on button "Additional Costs" at bounding box center [360, 83] width 81 height 22
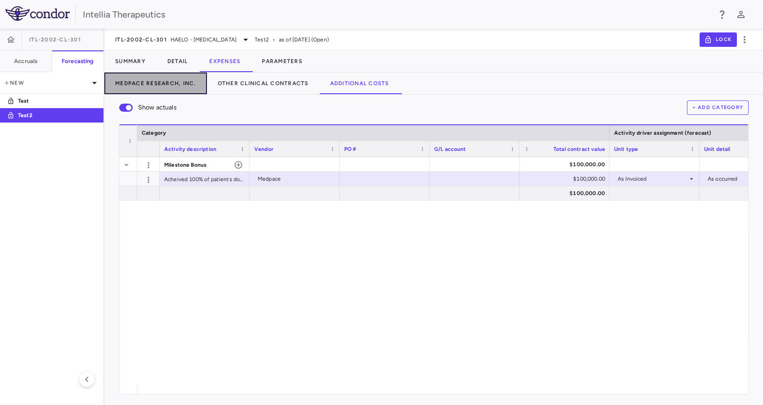
click at [116, 81] on button "Medpace Research, Inc." at bounding box center [155, 83] width 103 height 22
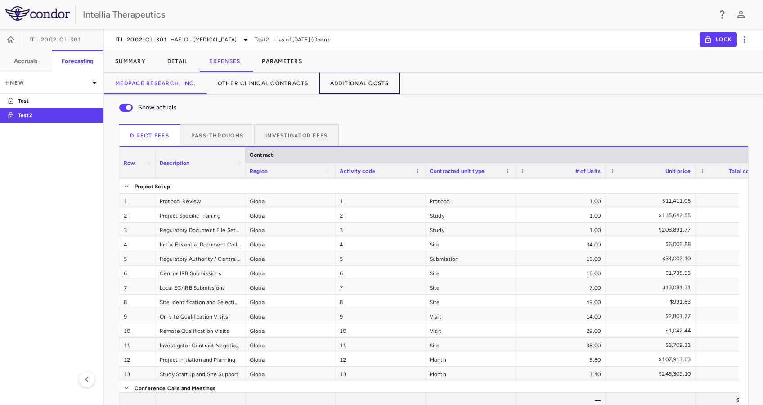
click at [364, 86] on button "Additional Costs" at bounding box center [360, 83] width 81 height 22
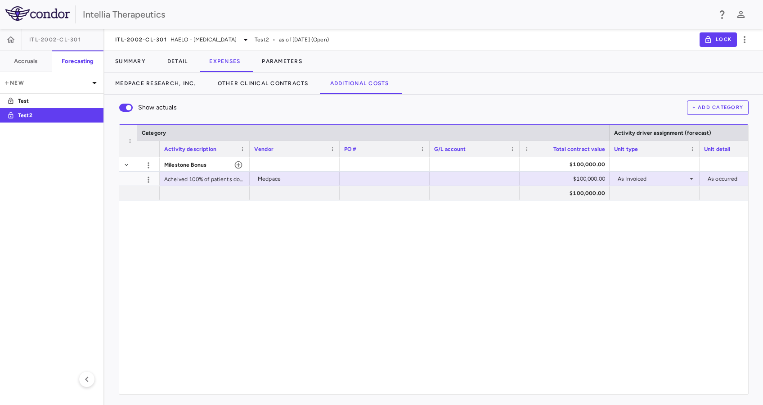
click at [111, 96] on div "Show actuals + Add Category Drag here to set row groups Drag here to set column…" at bounding box center [433, 245] width 659 height 300
click at [140, 86] on button "Medpace Research, Inc." at bounding box center [155, 83] width 103 height 22
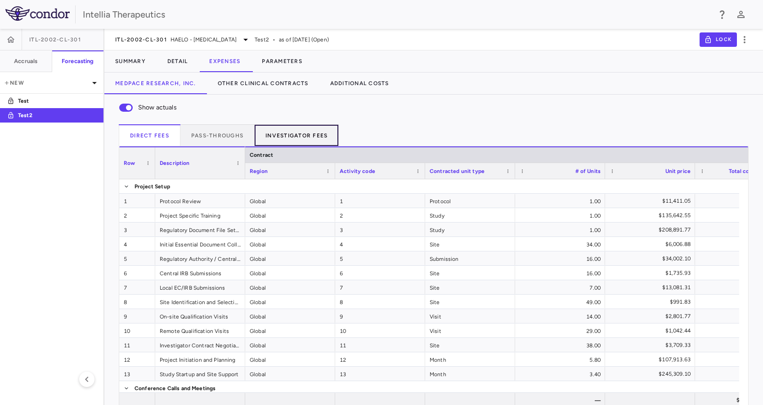
click at [284, 124] on button "Investigator Fees" at bounding box center [297, 135] width 84 height 22
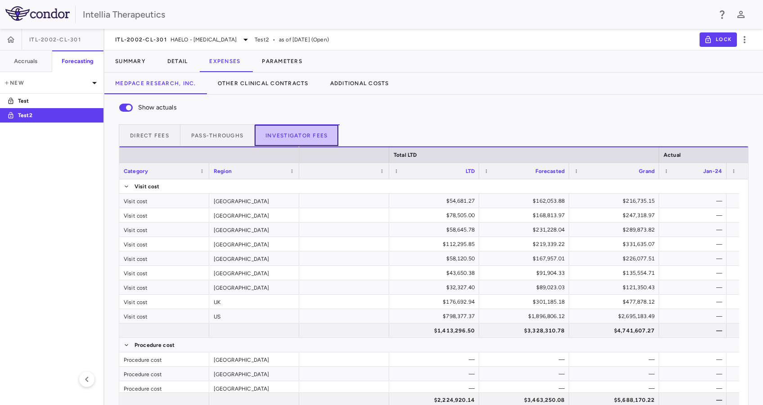
click at [303, 139] on button "Investigator Fees" at bounding box center [297, 135] width 84 height 22
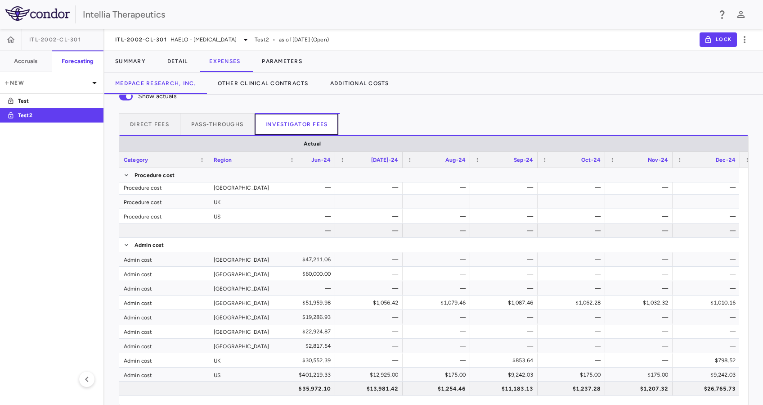
scroll to position [0, 1069]
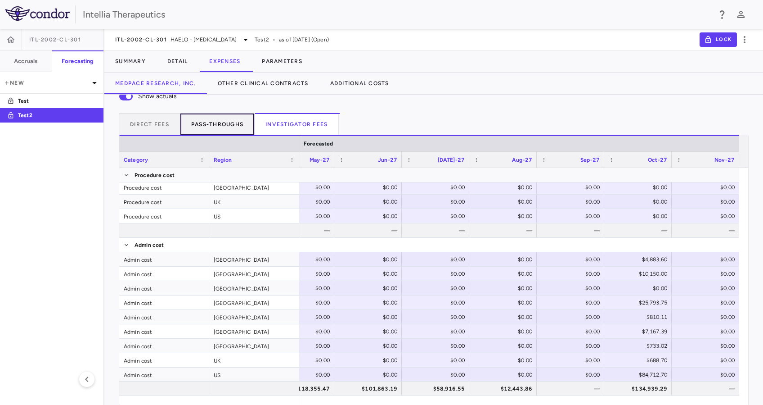
click at [216, 124] on button "Pass-throughs" at bounding box center [217, 124] width 74 height 22
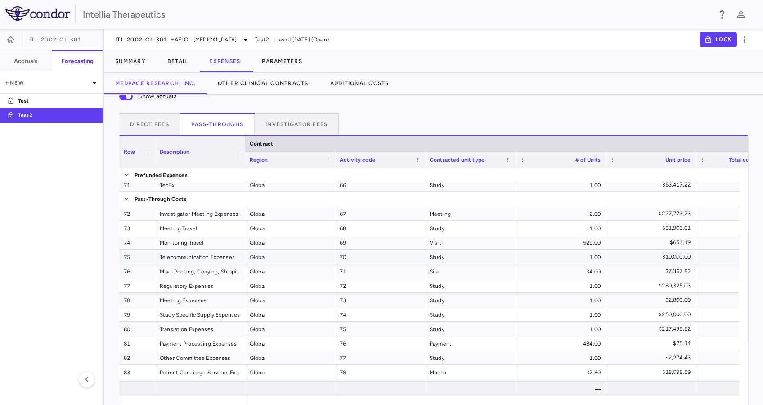
scroll to position [103, 0]
